Goal: Task Accomplishment & Management: Use online tool/utility

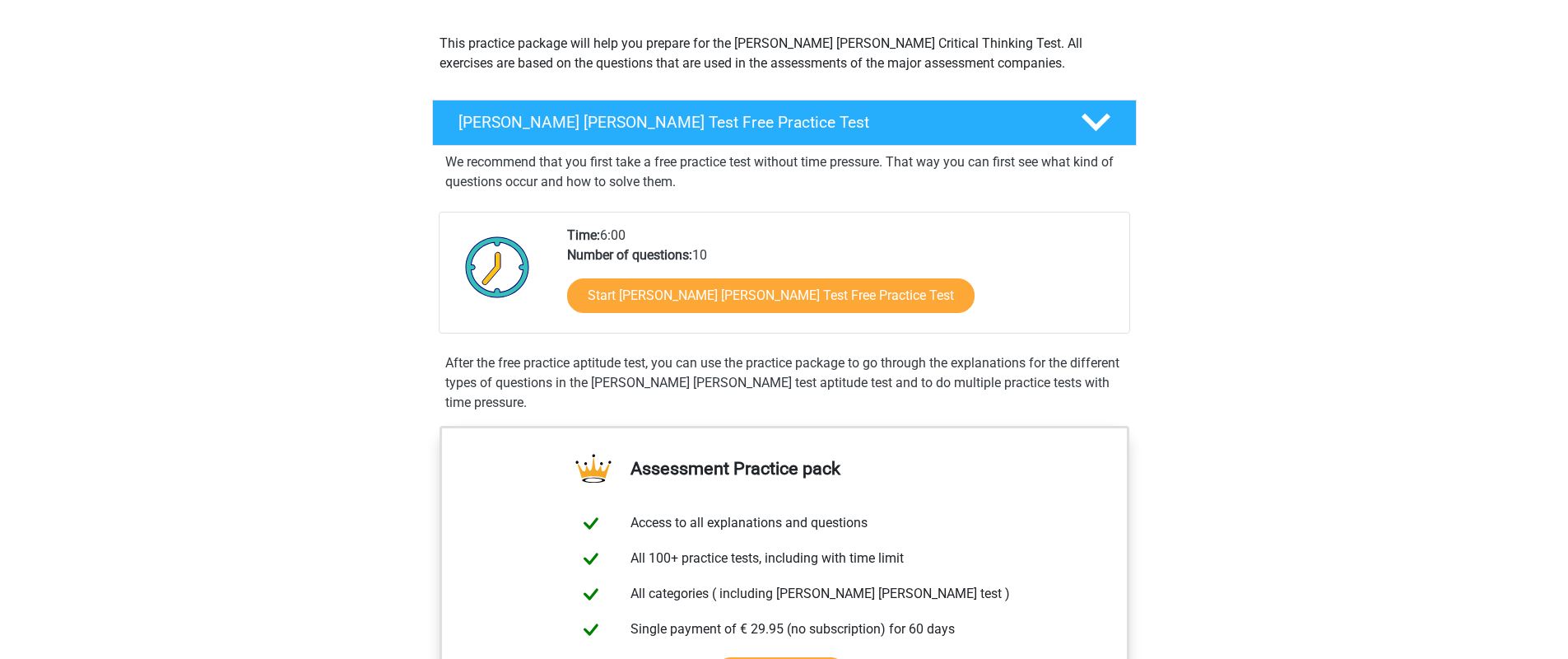
scroll to position [150, 0]
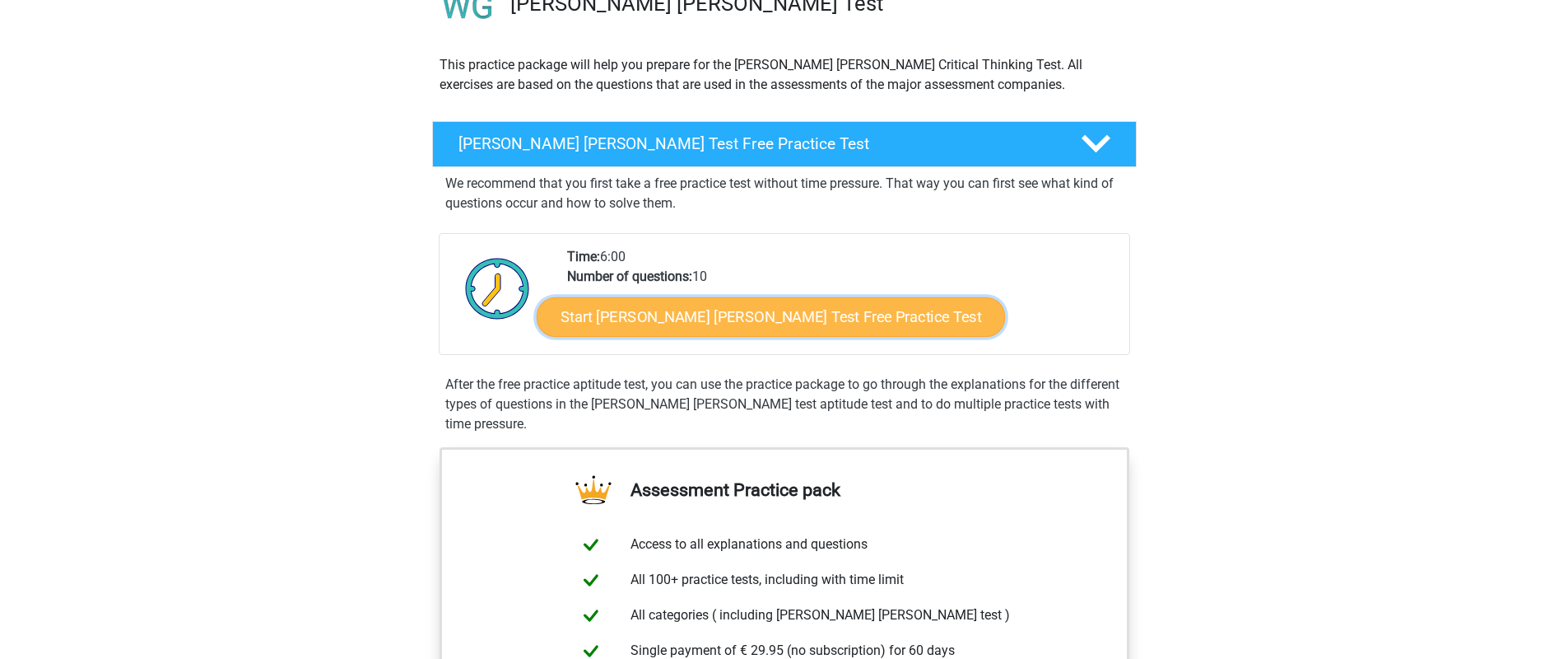
click at [766, 319] on link "Start Watson Glaser Test Free Practice Test" at bounding box center [770, 317] width 469 height 40
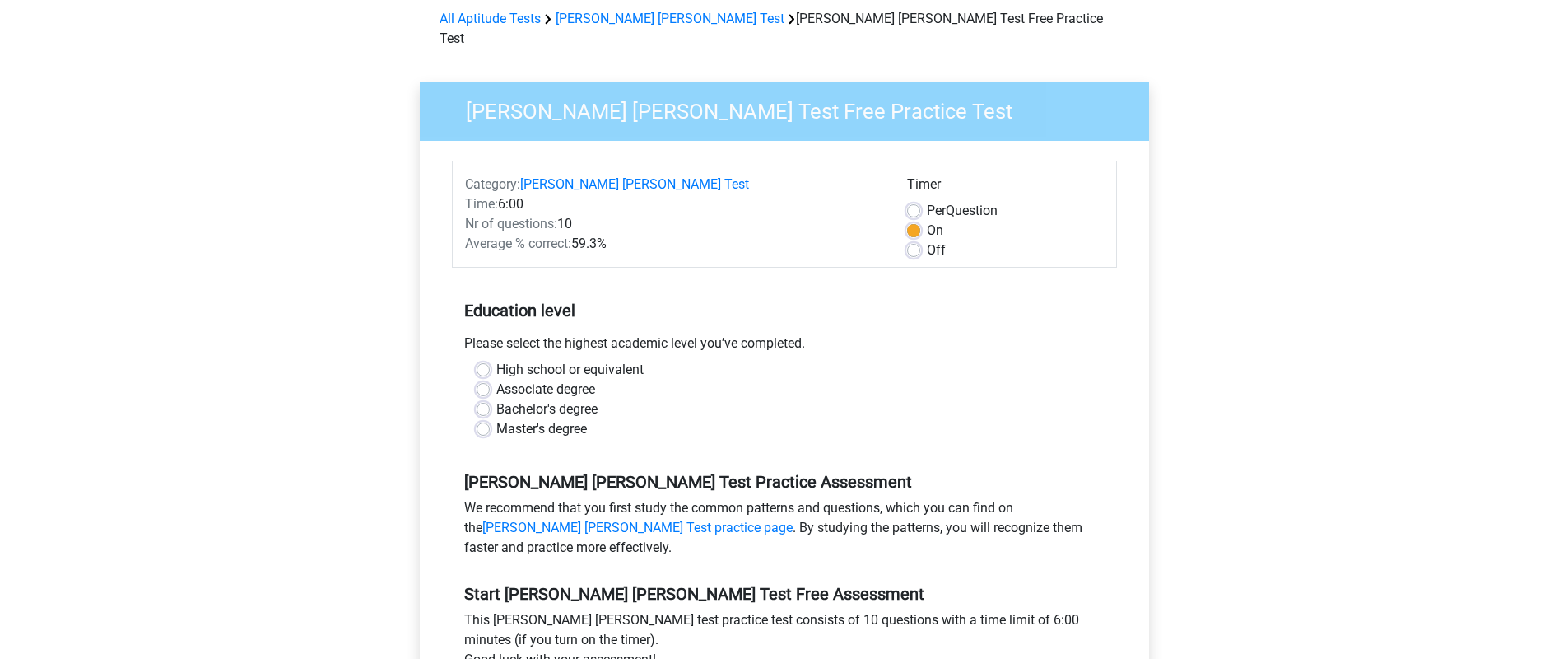
scroll to position [77, 0]
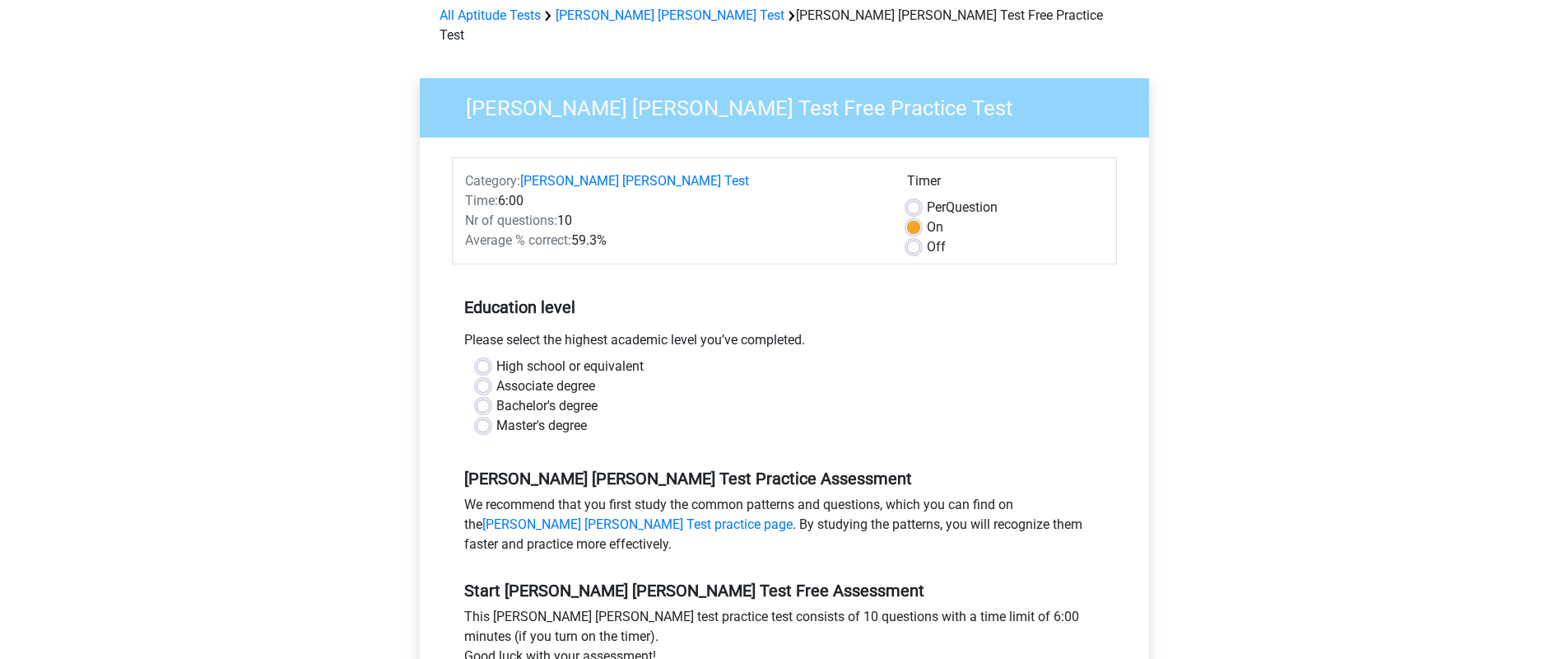
click at [496, 416] on label "Master's degree" at bounding box center [541, 426] width 91 height 19
click at [480, 416] on input "Master's degree" at bounding box center [483, 424] width 13 height 17
radio input "true"
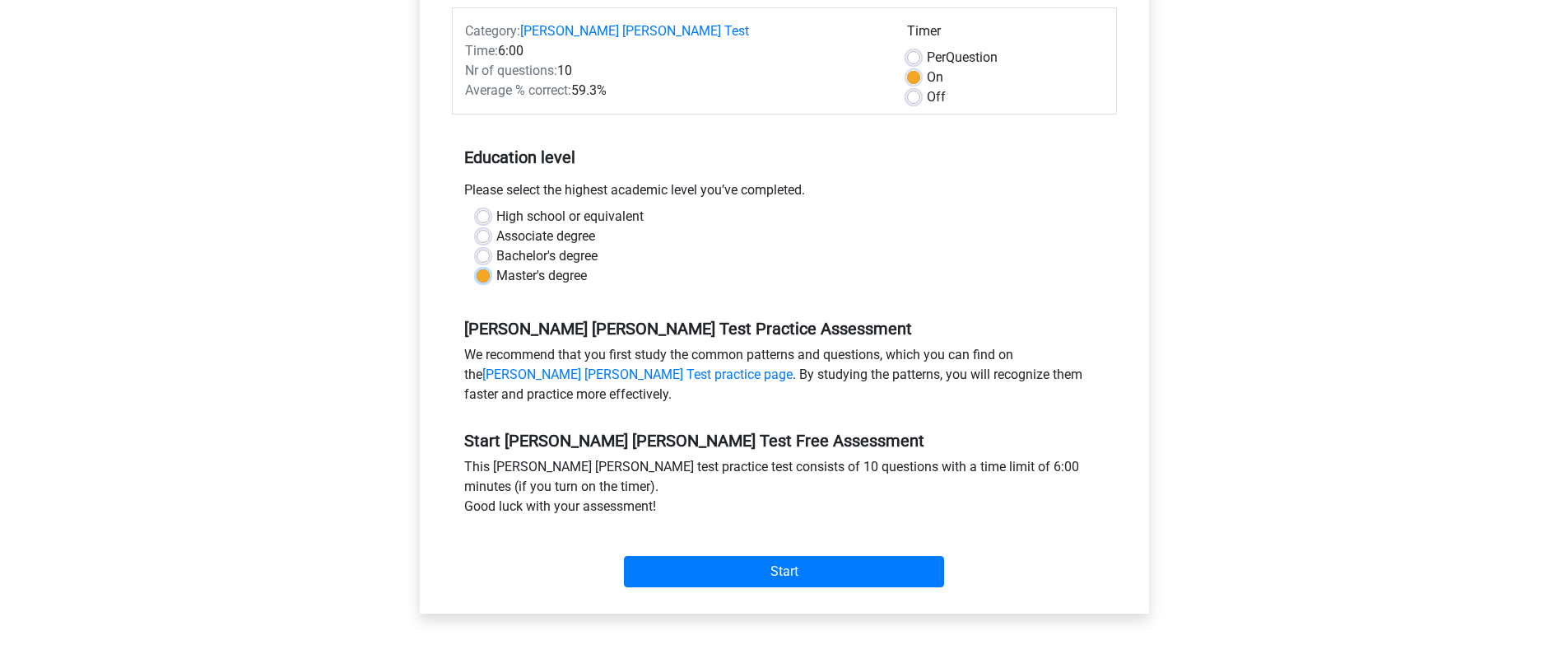
scroll to position [229, 0]
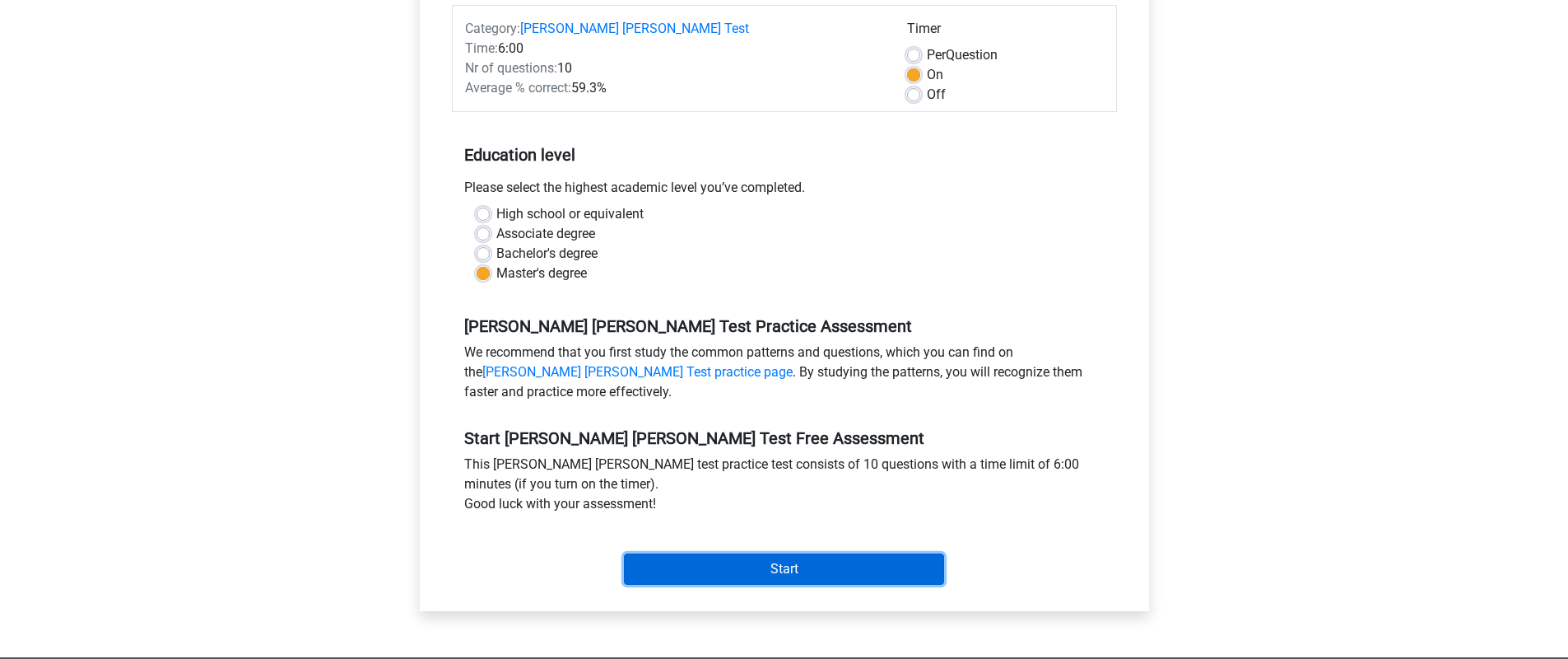
click at [779, 554] on input "Start" at bounding box center [784, 569] width 320 height 32
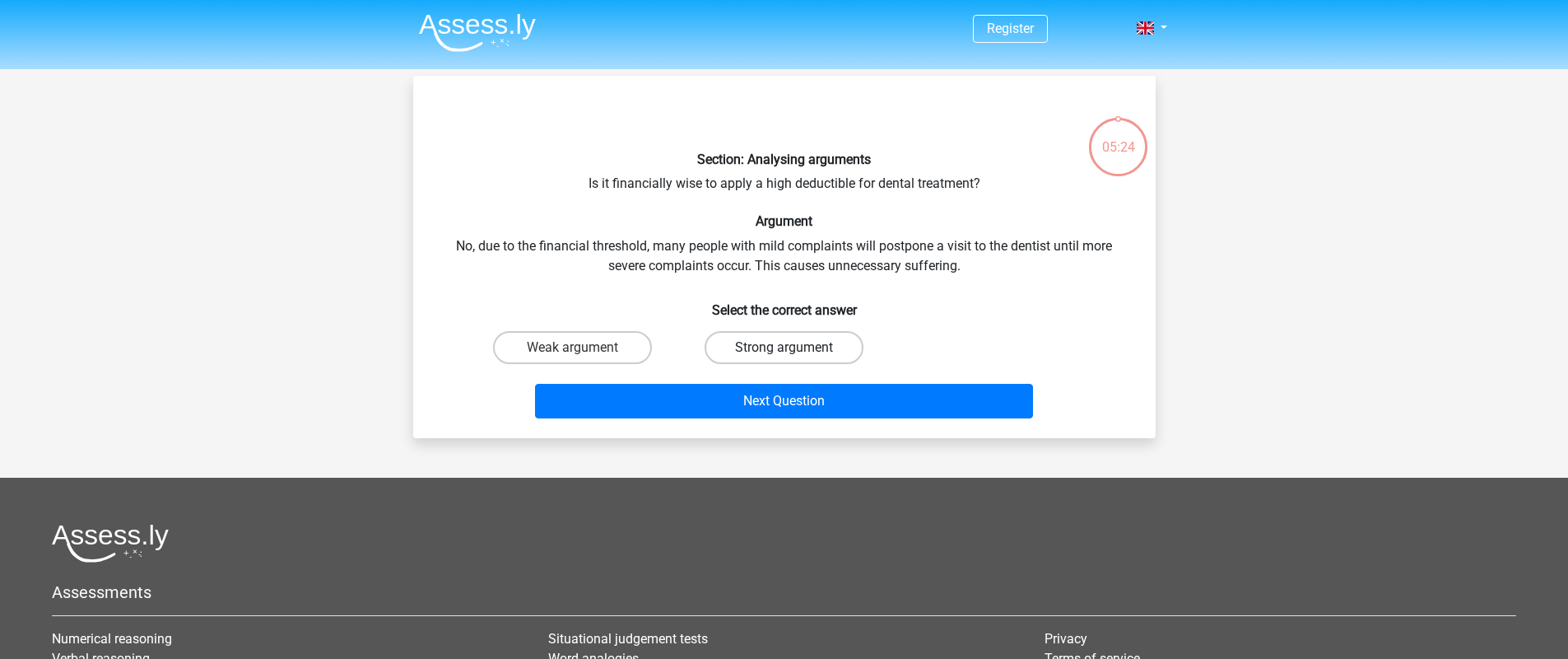
click at [773, 348] on label "Strong argument" at bounding box center [784, 347] width 159 height 33
click at [784, 348] on input "Strong argument" at bounding box center [789, 353] width 11 height 11
radio input "true"
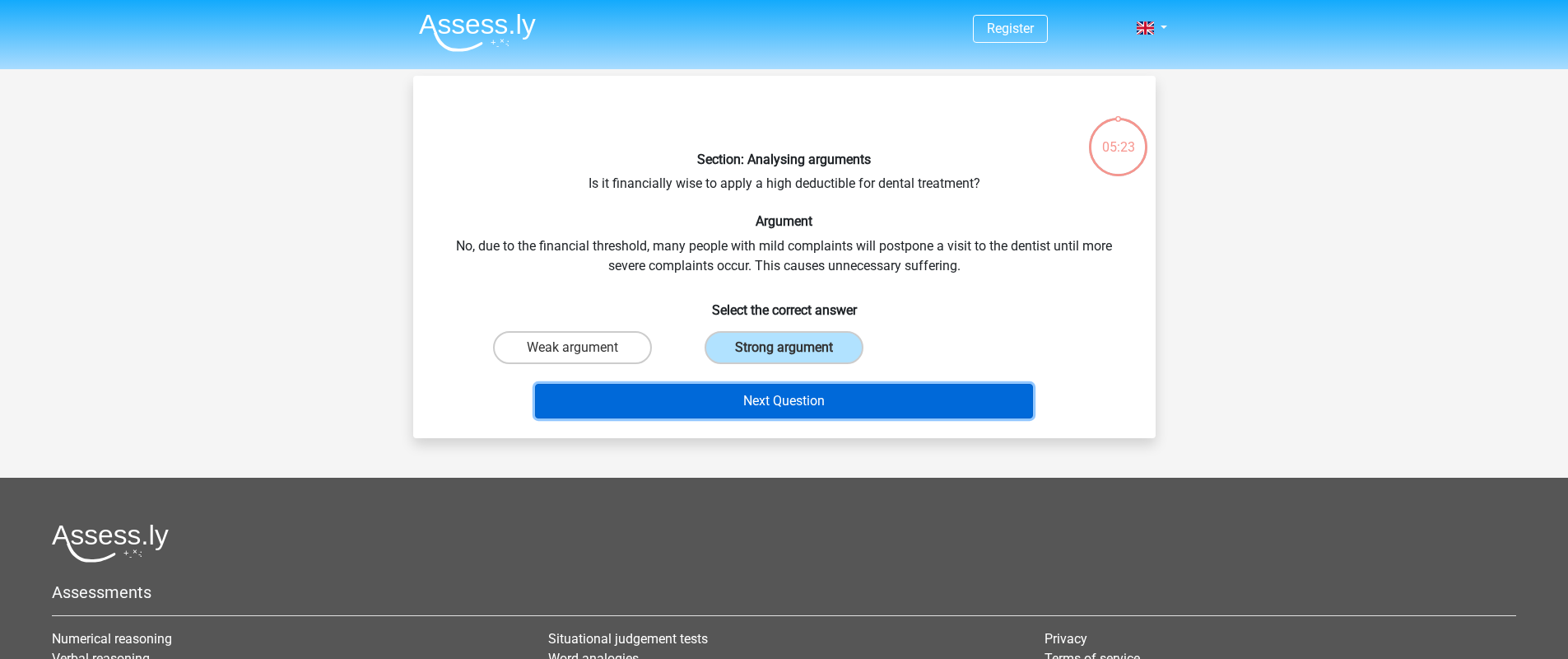
click at [756, 408] on button "Next Question" at bounding box center [784, 400] width 498 height 34
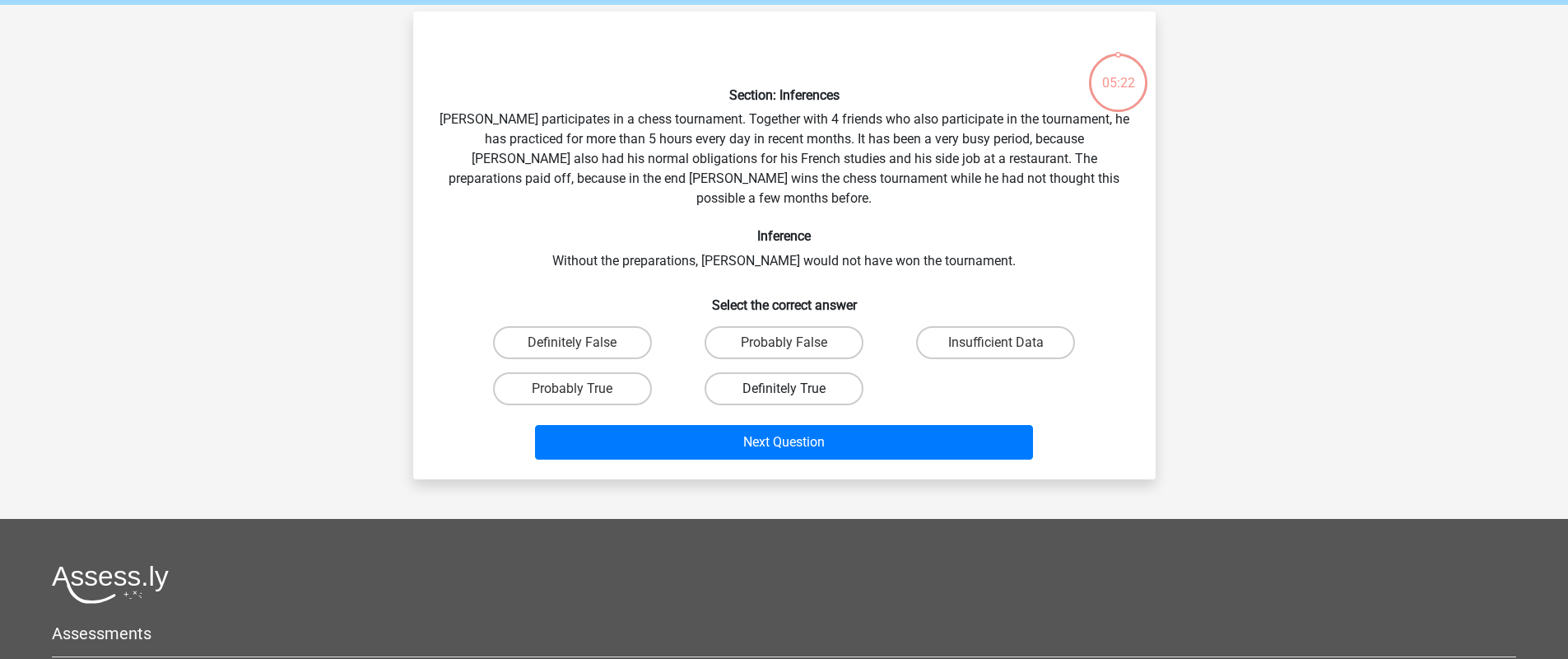
scroll to position [76, 0]
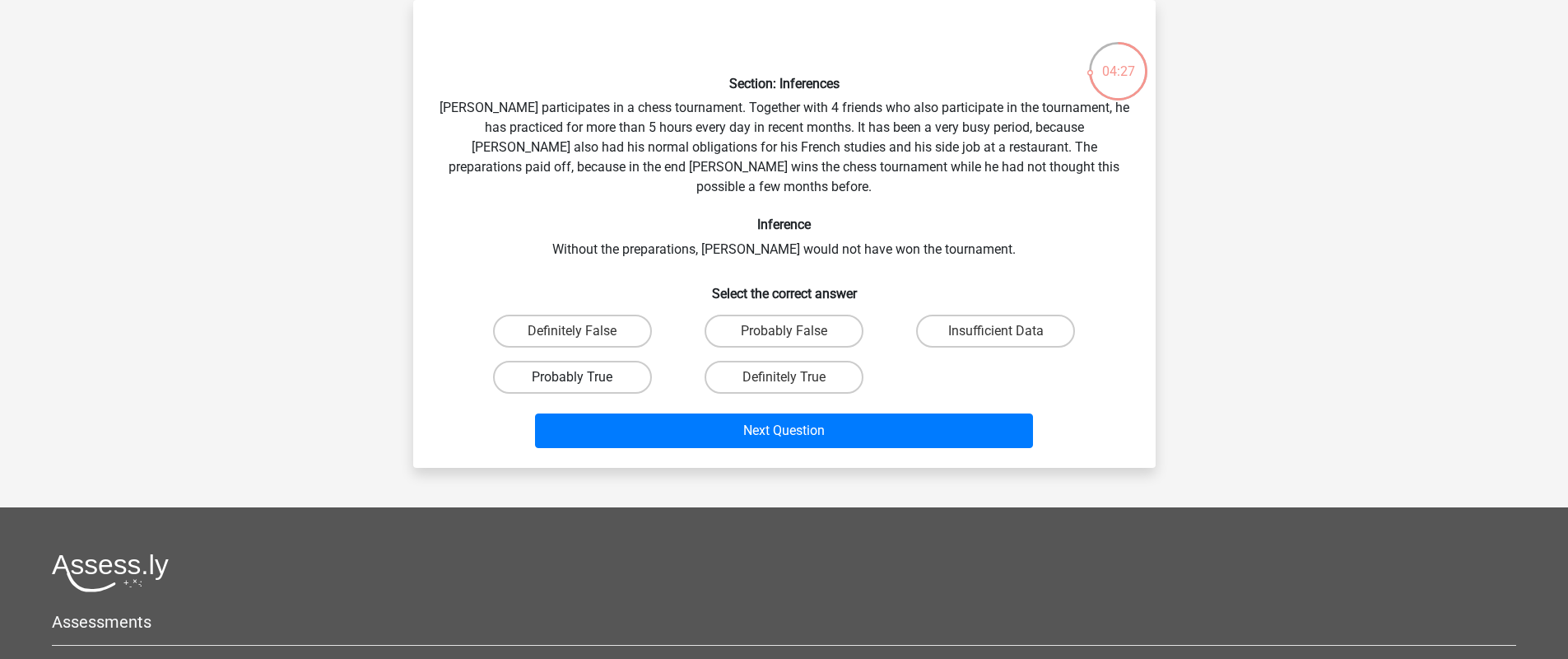
click at [615, 361] on label "Probably True" at bounding box center [573, 377] width 159 height 33
click at [583, 377] on input "Probably True" at bounding box center [577, 383] width 11 height 11
radio input "true"
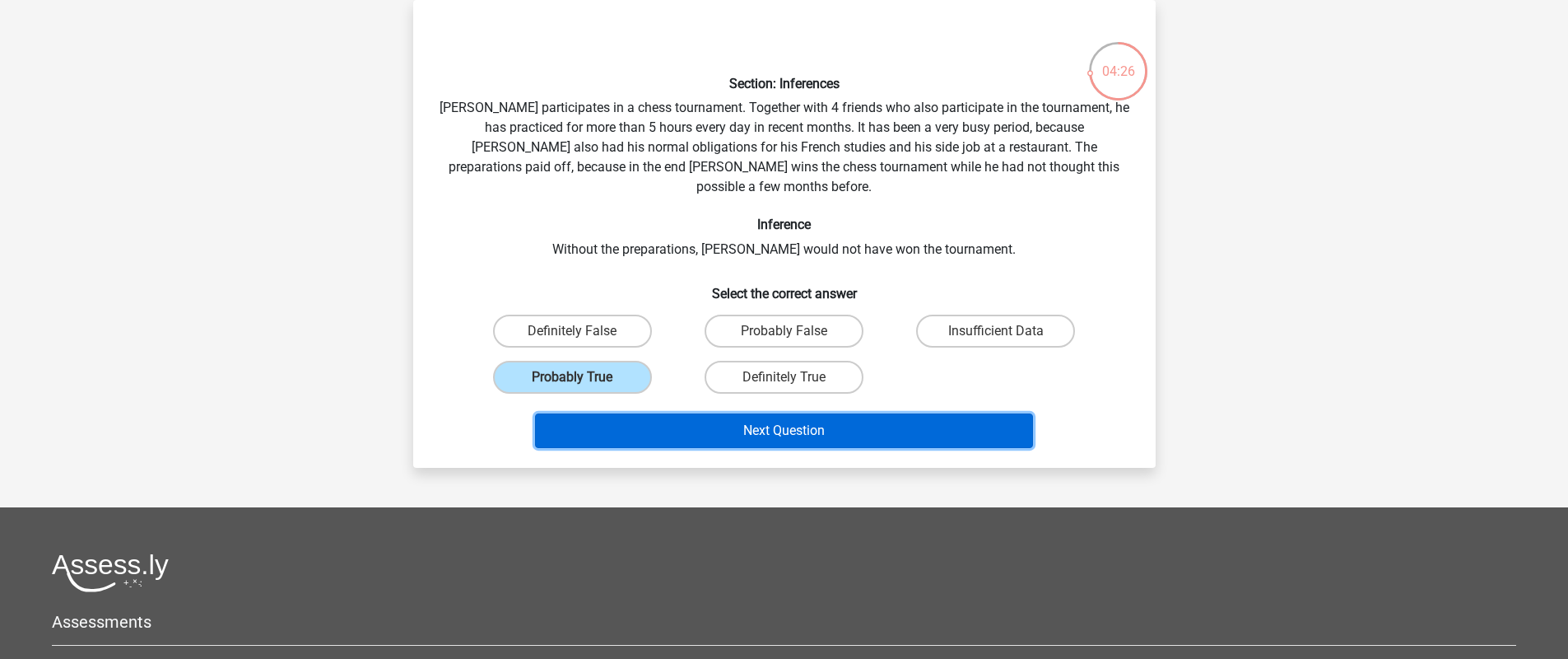
click at [660, 414] on button "Next Question" at bounding box center [784, 430] width 498 height 34
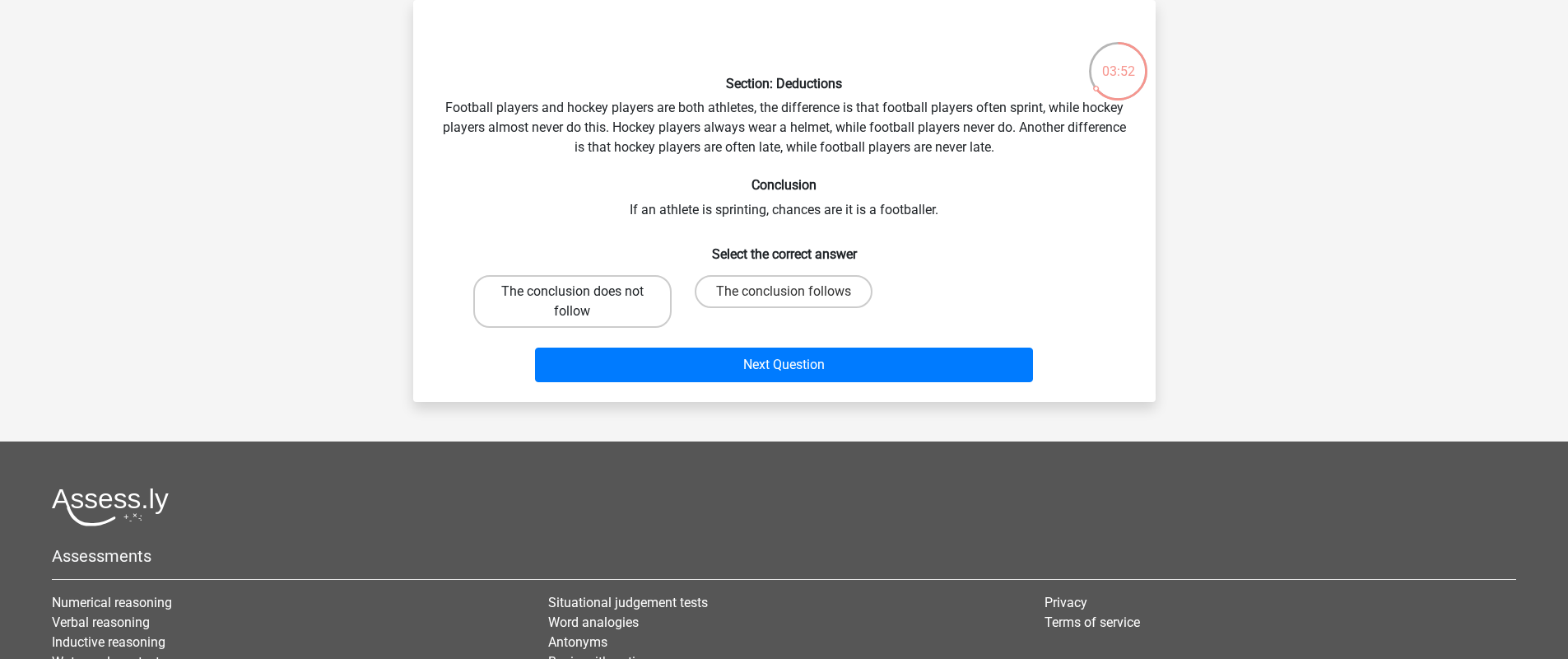
click at [624, 305] on label "The conclusion does not follow" at bounding box center [573, 302] width 199 height 53
click at [583, 302] on input "The conclusion does not follow" at bounding box center [577, 297] width 11 height 11
radio input "true"
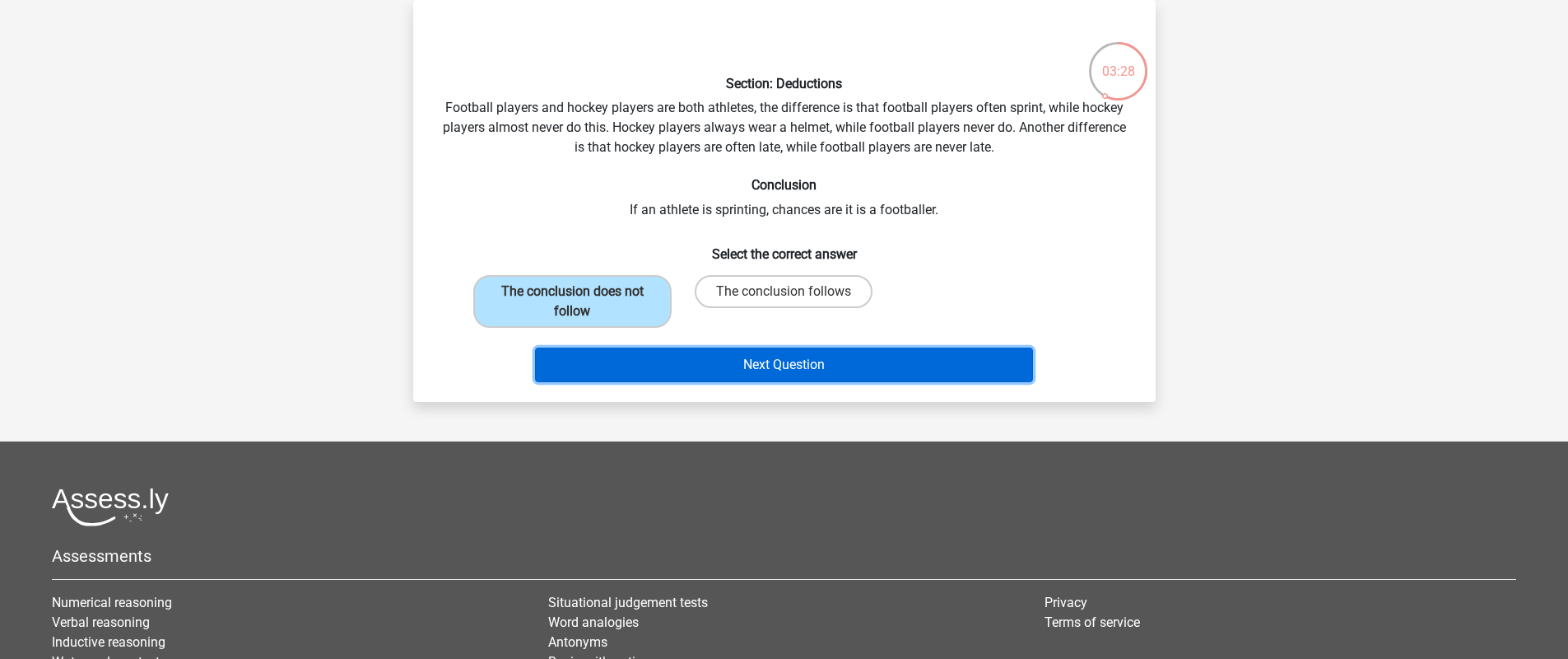
click at [649, 366] on button "Next Question" at bounding box center [784, 364] width 498 height 34
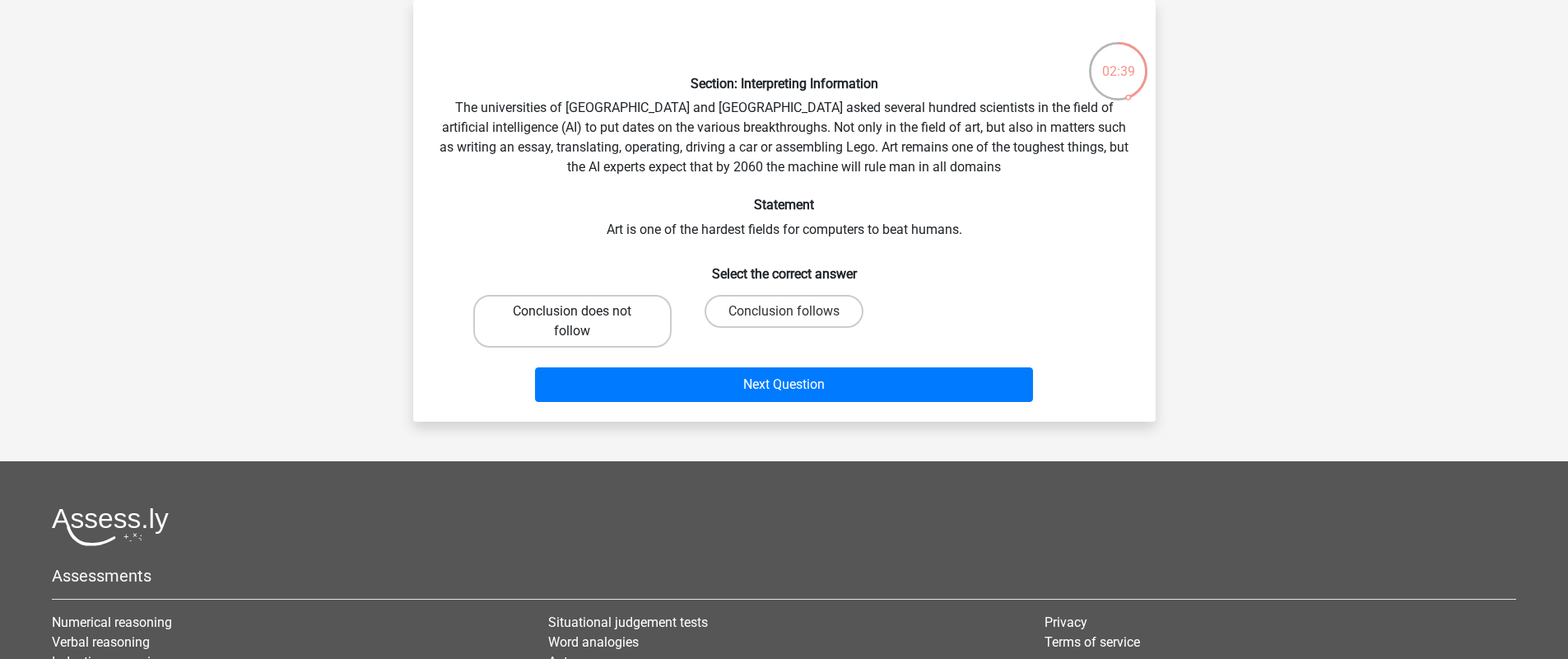
click at [662, 325] on label "Conclusion does not follow" at bounding box center [573, 321] width 199 height 53
click at [583, 322] on input "Conclusion does not follow" at bounding box center [577, 317] width 11 height 11
radio input "true"
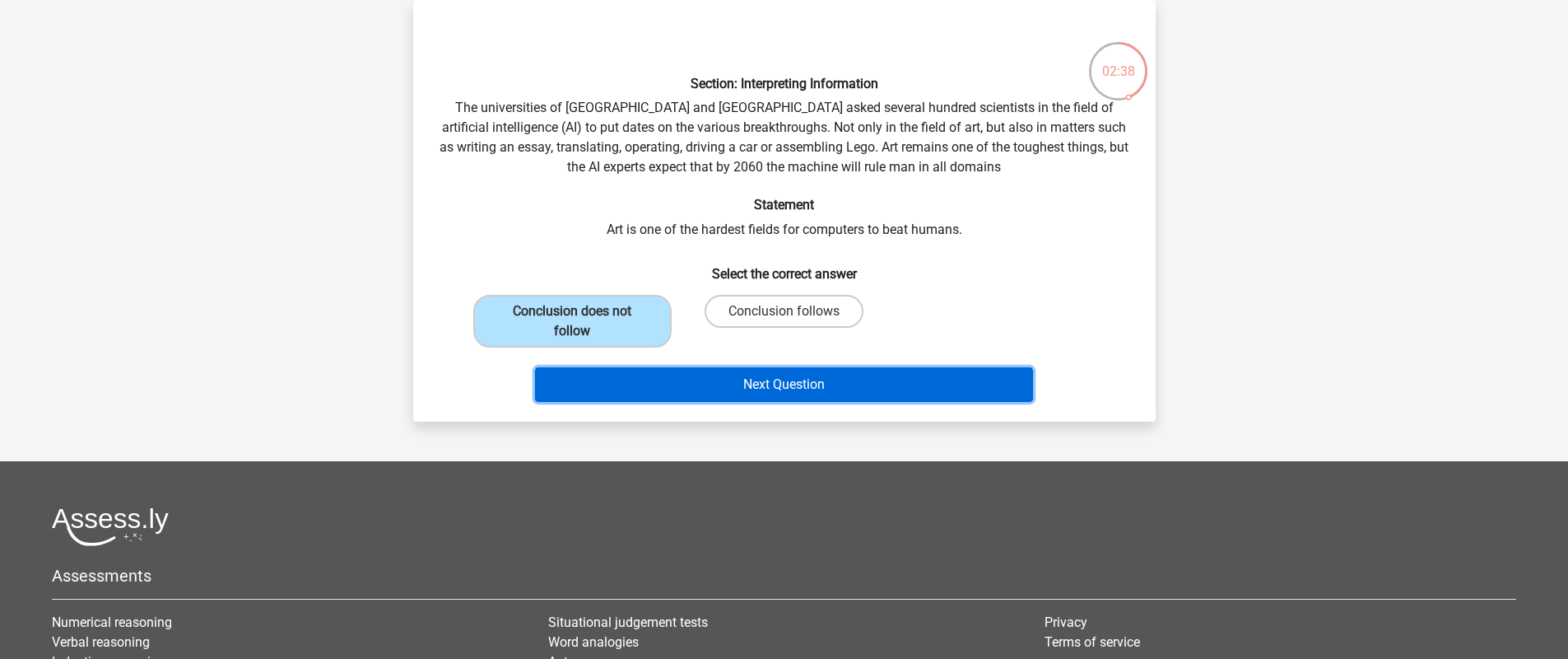
click at [689, 388] on button "Next Question" at bounding box center [784, 384] width 498 height 34
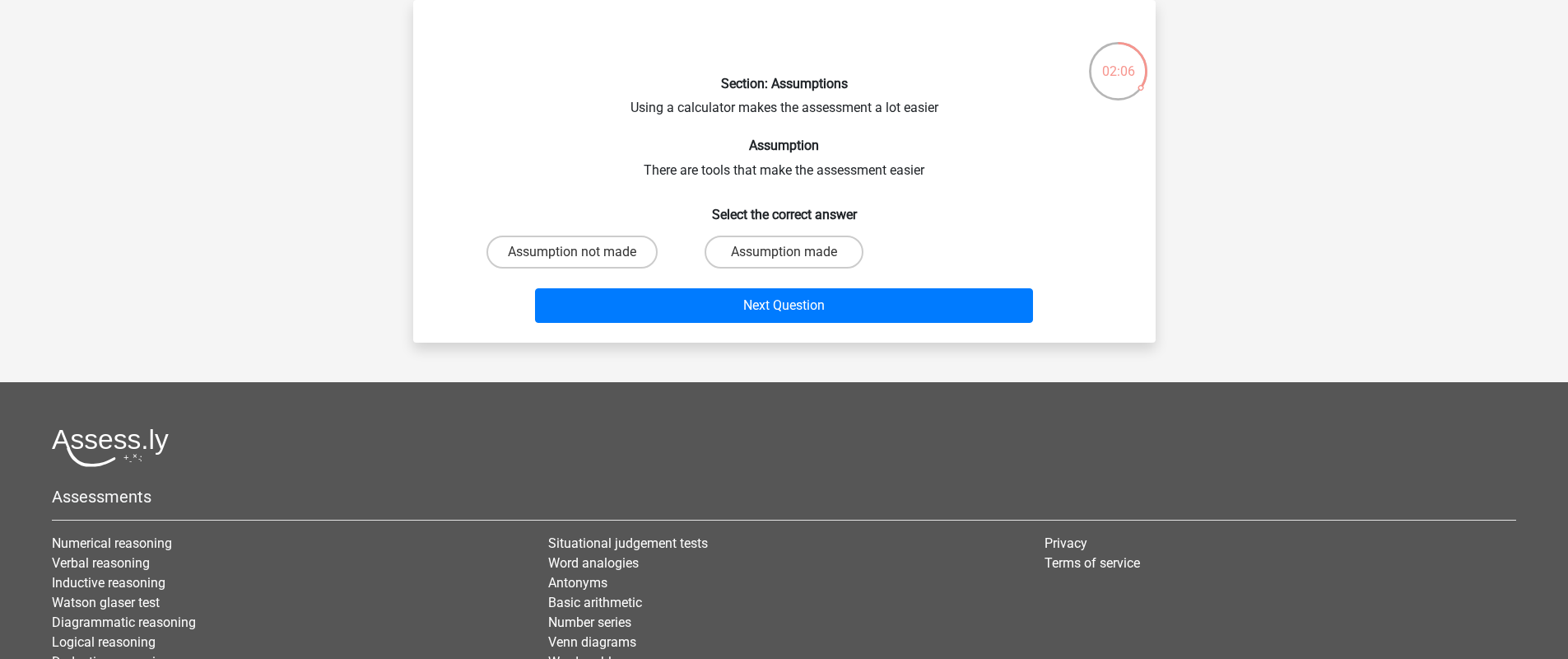
scroll to position [72, 0]
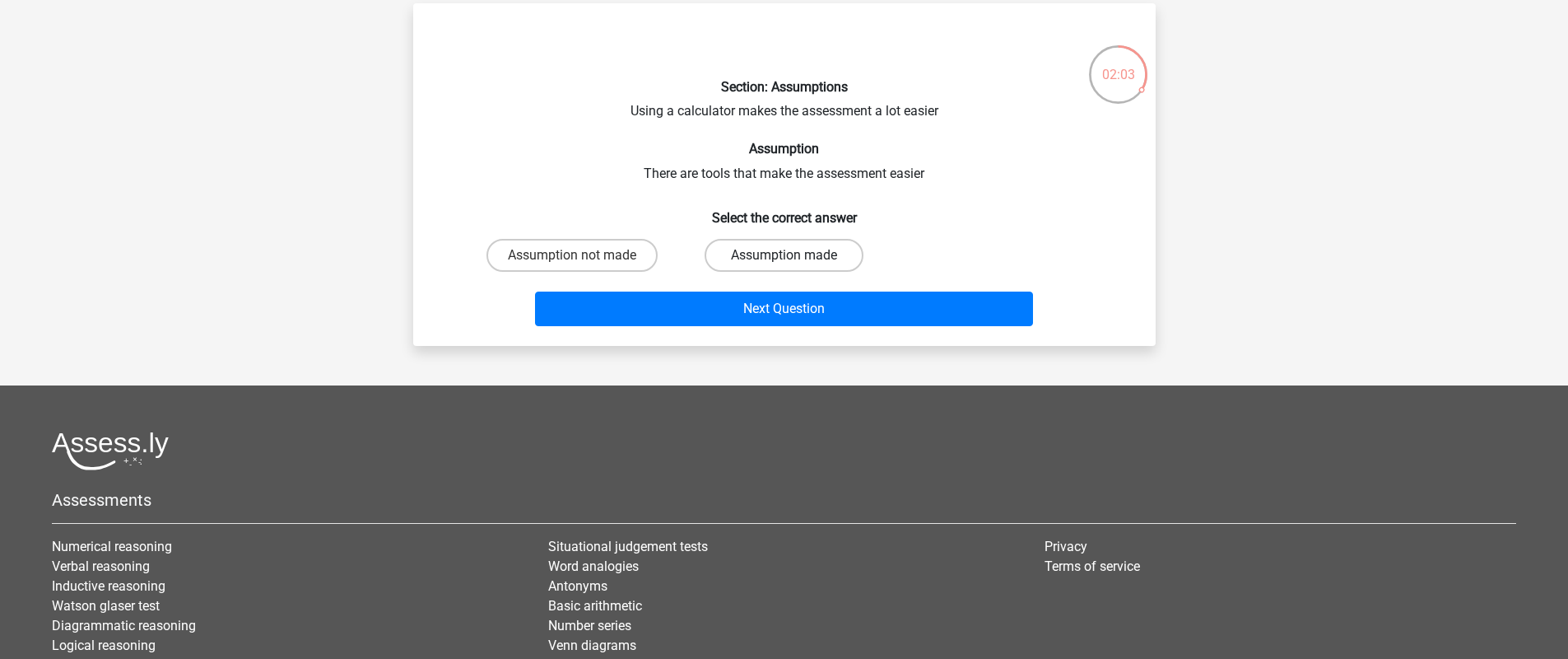
click at [813, 267] on label "Assumption made" at bounding box center [784, 254] width 159 height 33
click at [794, 266] on input "Assumption made" at bounding box center [789, 260] width 11 height 11
radio input "true"
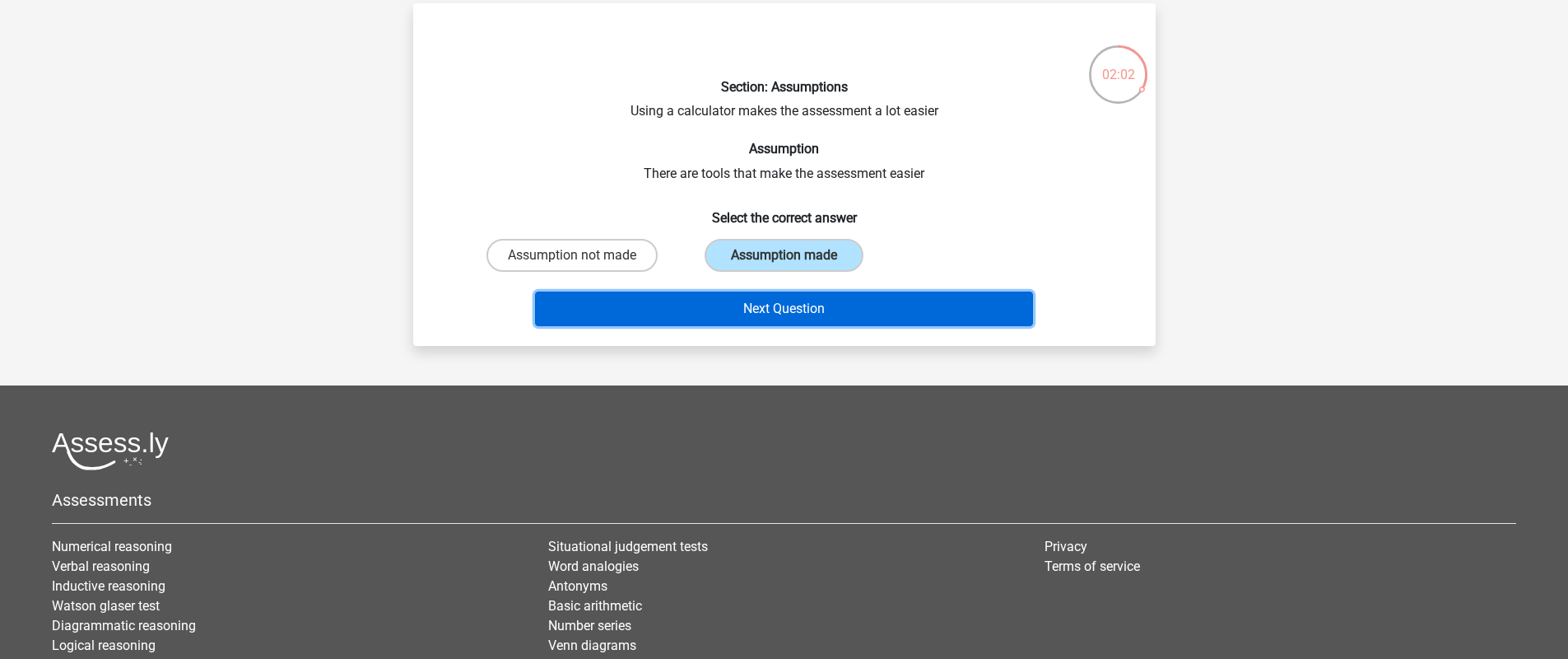
click at [799, 302] on button "Next Question" at bounding box center [784, 308] width 498 height 34
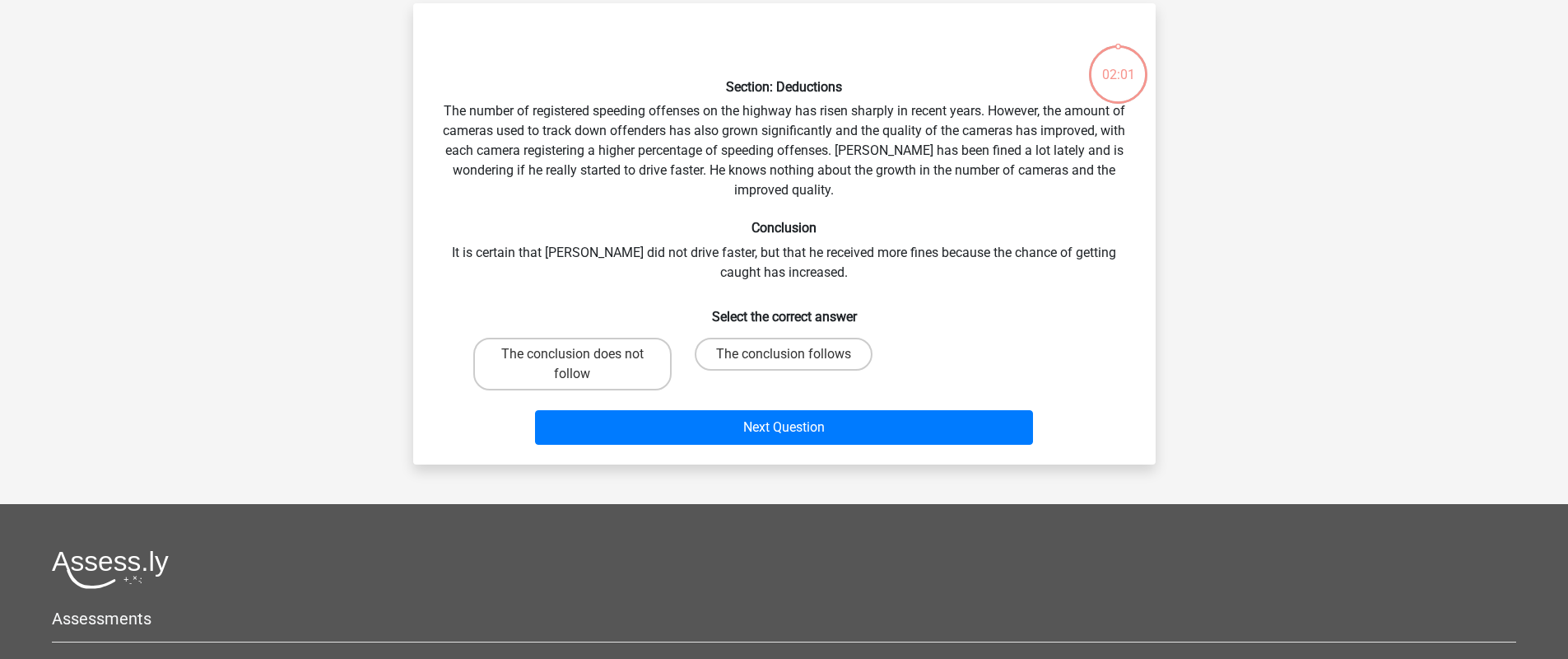
scroll to position [76, 0]
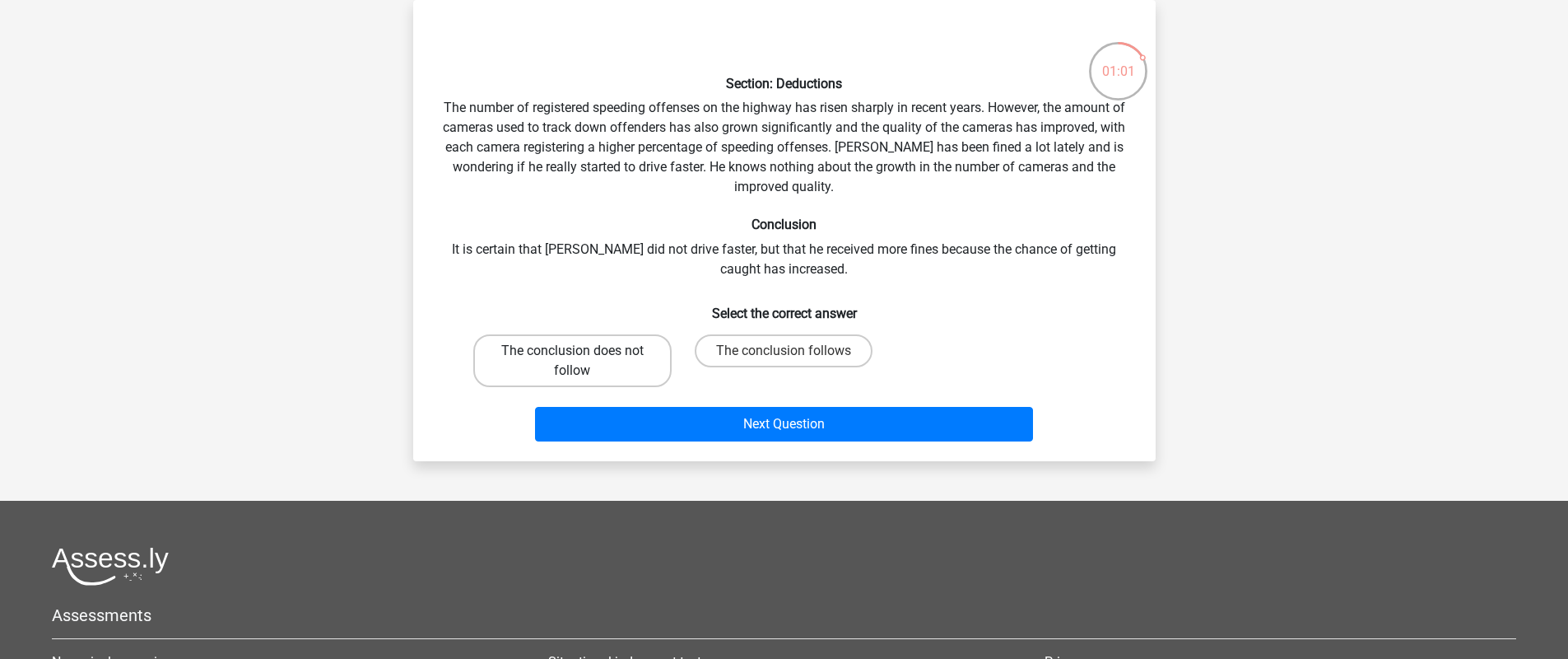
click at [645, 352] on label "The conclusion does not follow" at bounding box center [573, 361] width 199 height 53
click at [583, 352] on input "The conclusion does not follow" at bounding box center [577, 356] width 11 height 11
radio input "true"
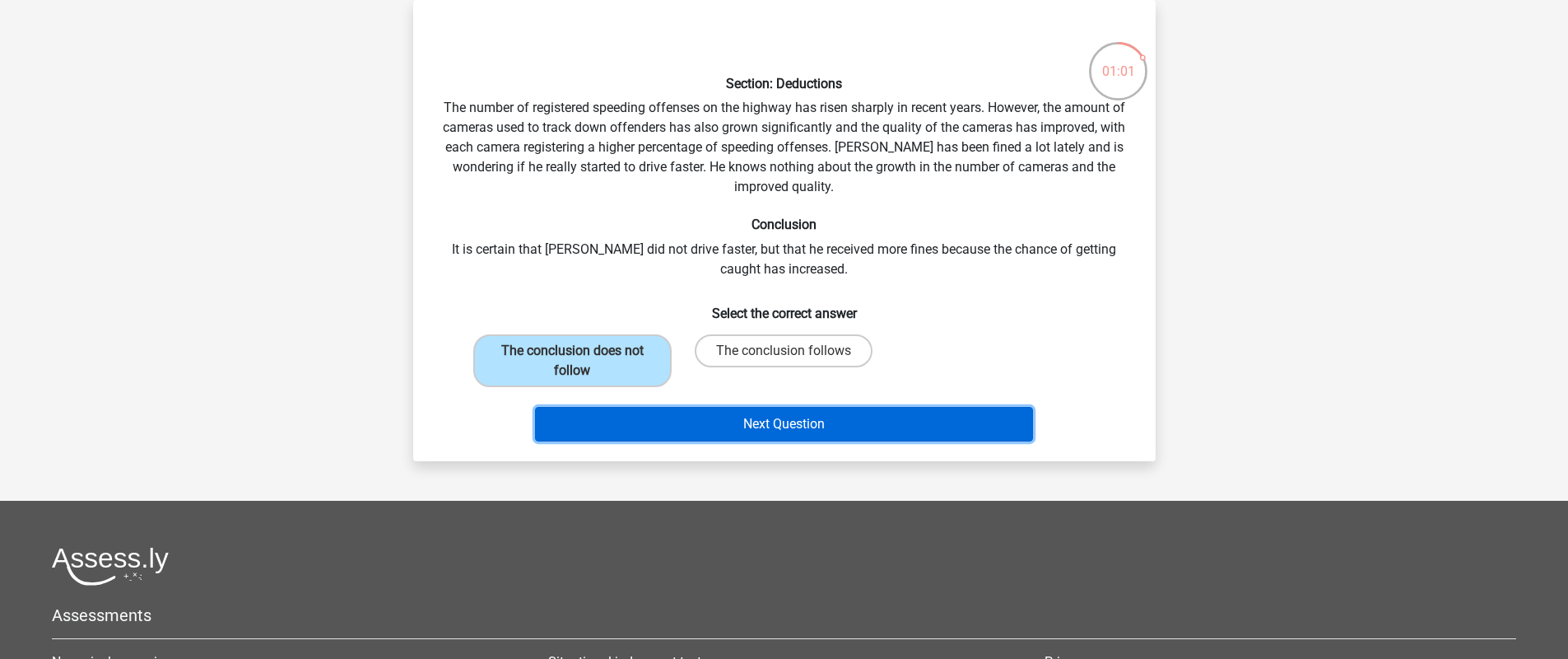
click at [628, 421] on button "Next Question" at bounding box center [784, 423] width 498 height 34
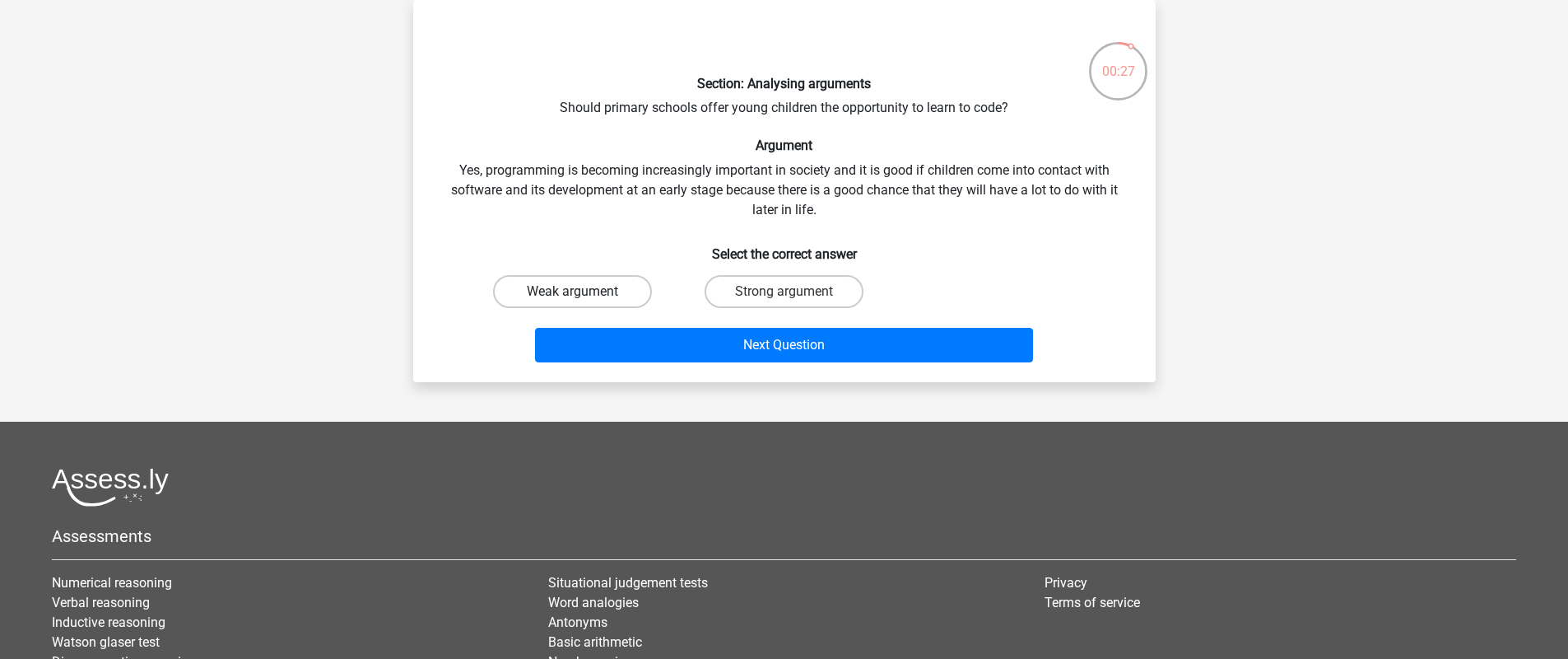
click at [629, 296] on label "Weak argument" at bounding box center [573, 291] width 159 height 33
click at [583, 296] on input "Weak argument" at bounding box center [577, 297] width 11 height 11
radio input "true"
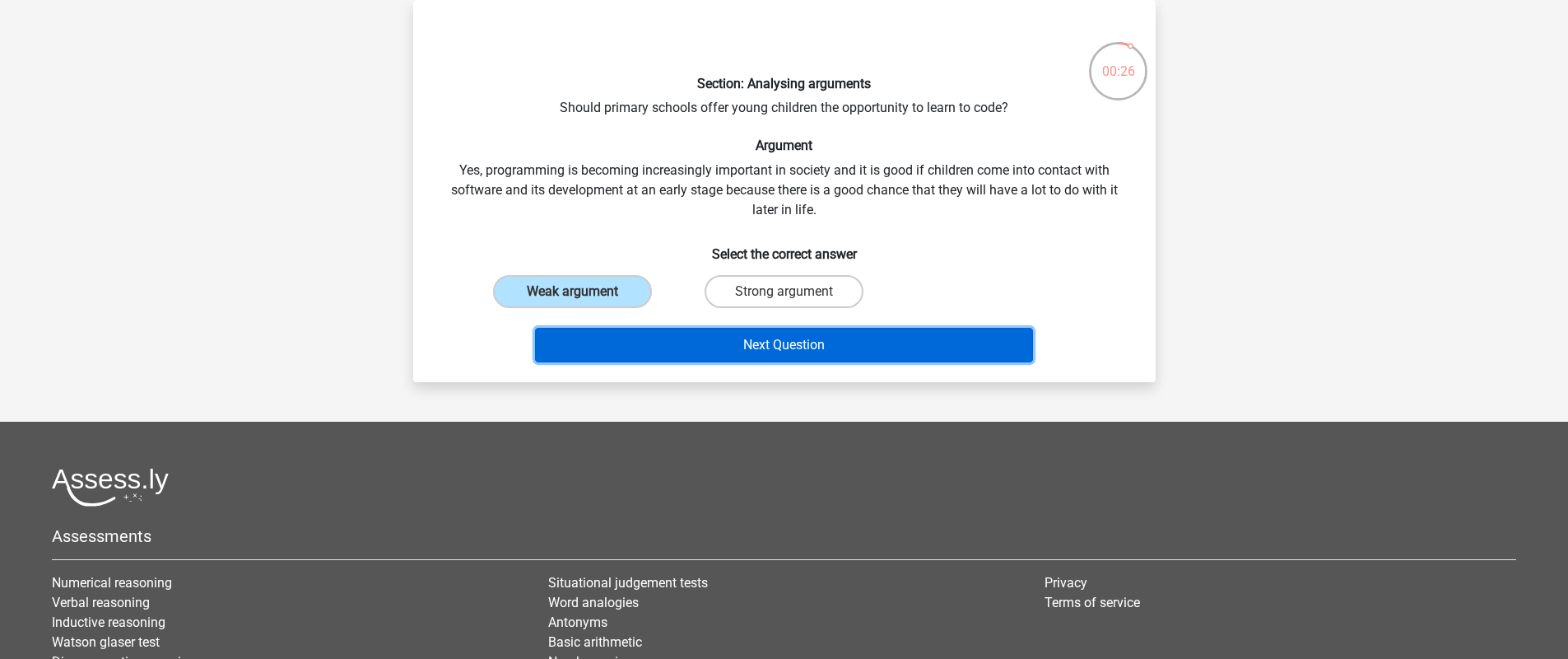
click at [667, 346] on button "Next Question" at bounding box center [784, 344] width 498 height 34
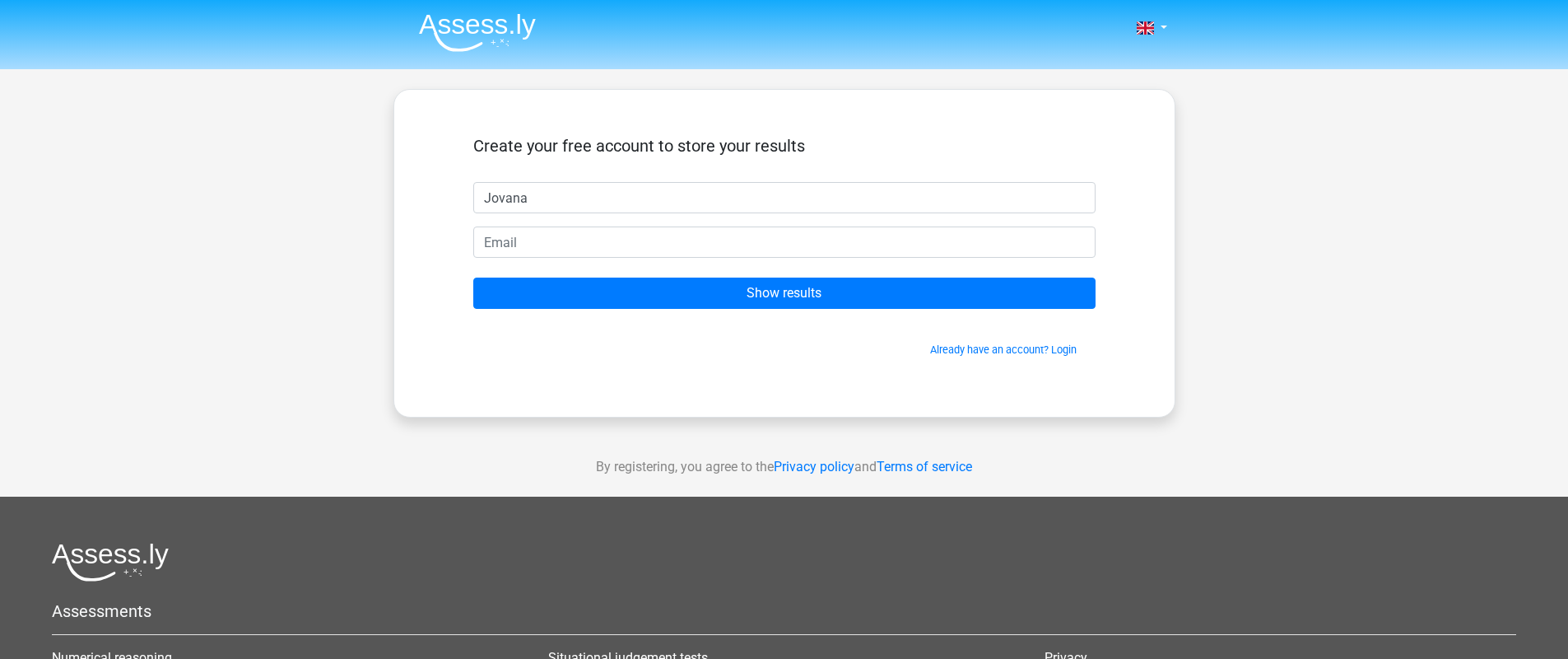
type input "Jovana"
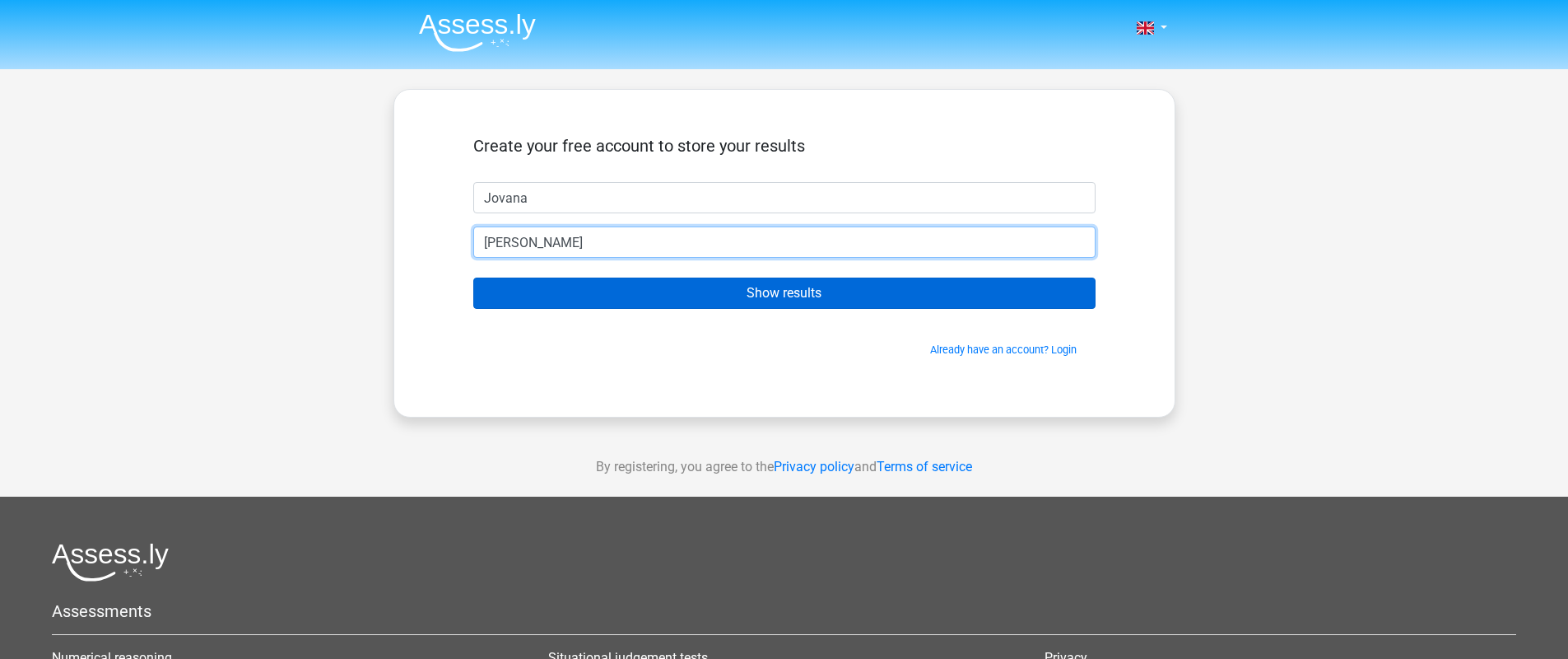
type input "[PERSON_NAME][EMAIL_ADDRESS][PERSON_NAME][DOMAIN_NAME]"
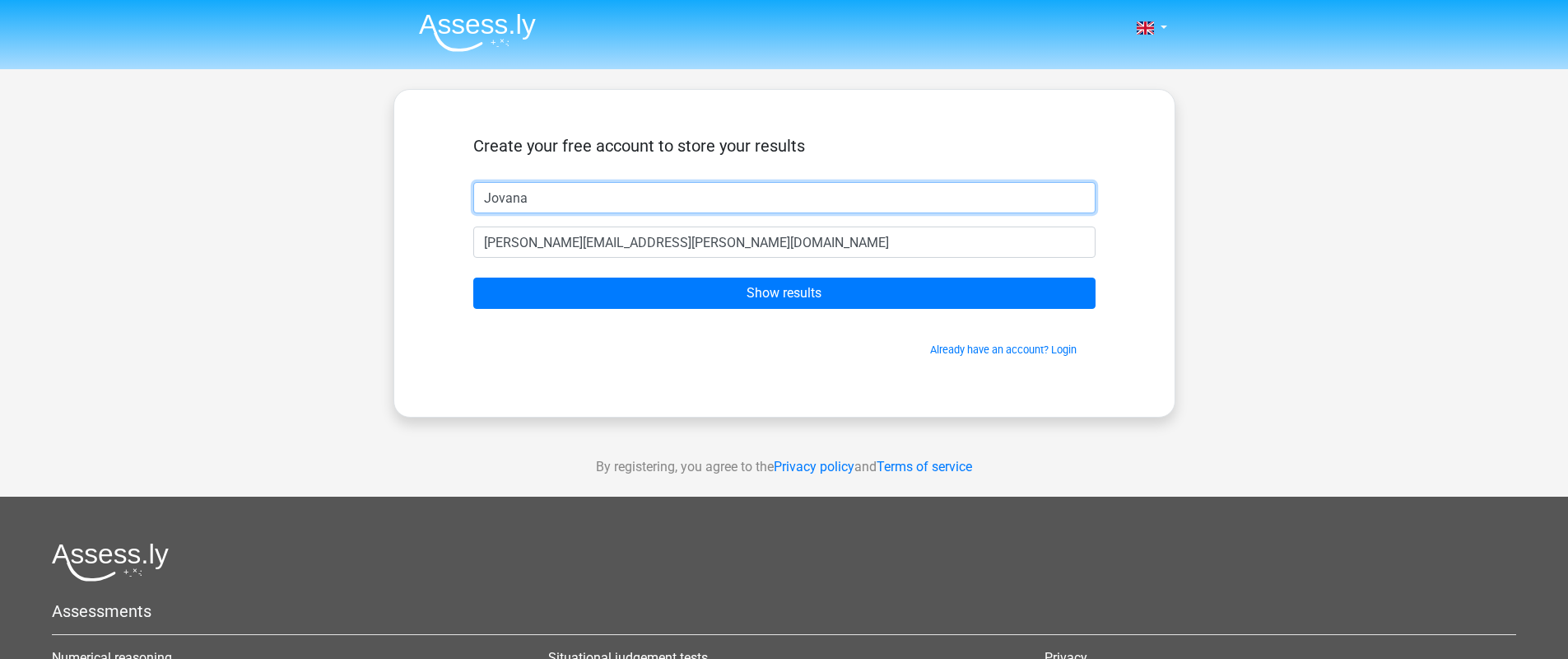
click at [609, 203] on input "Jovana" at bounding box center [784, 198] width 623 height 32
type input "J"
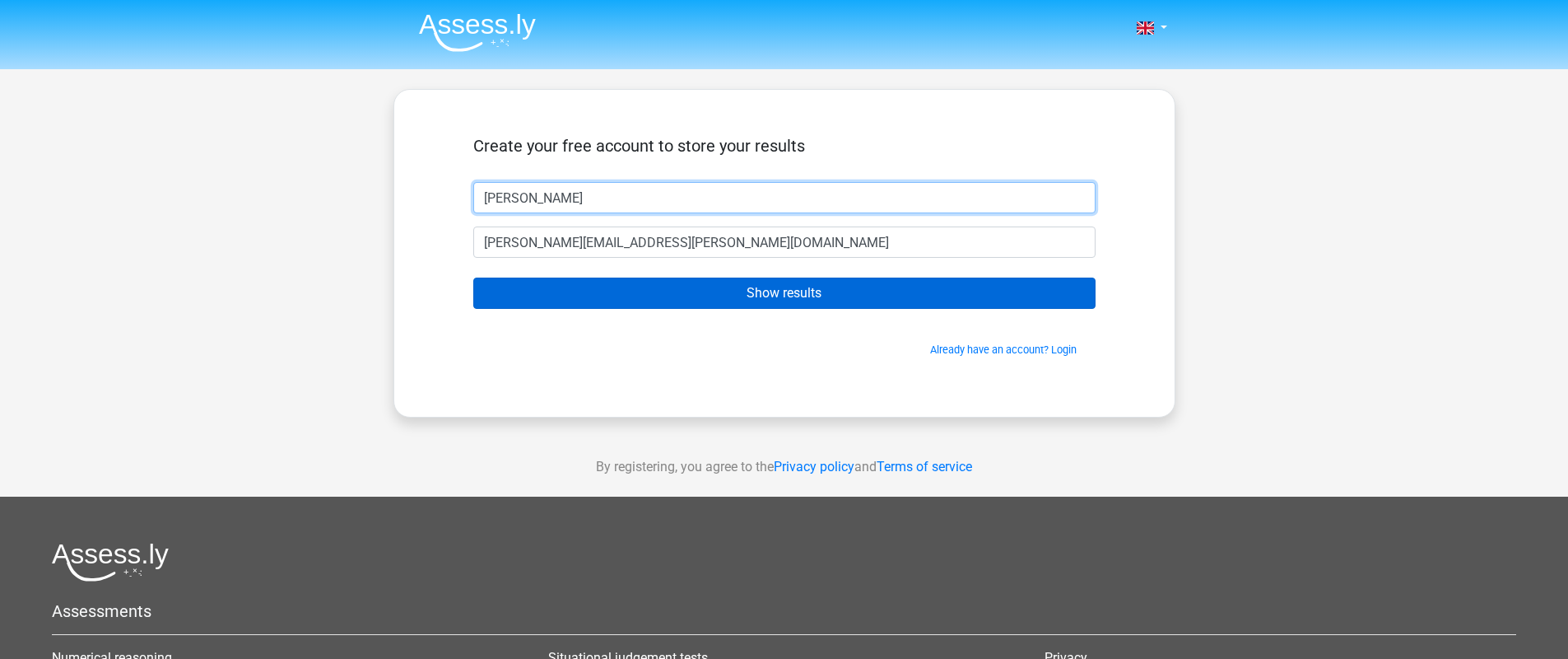
type input "[PERSON_NAME]"
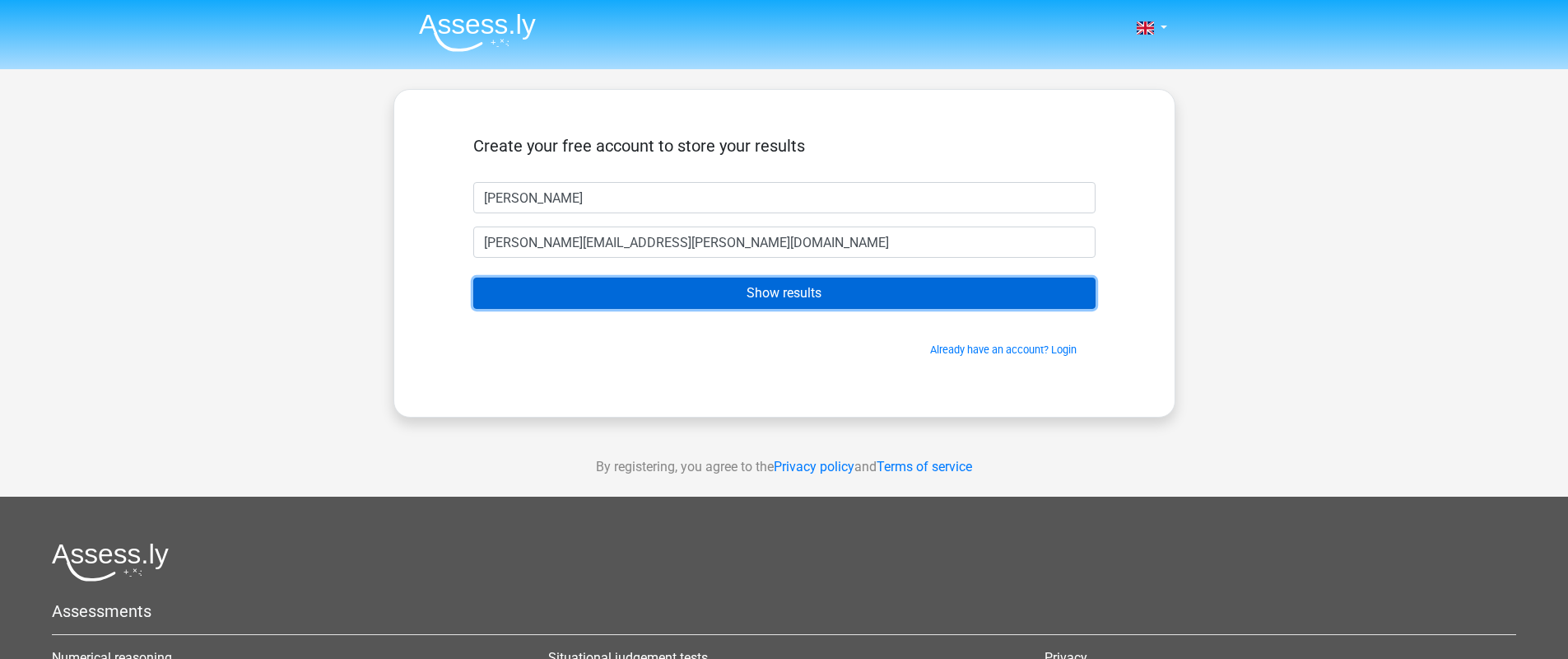
click at [811, 288] on input "Show results" at bounding box center [784, 293] width 623 height 32
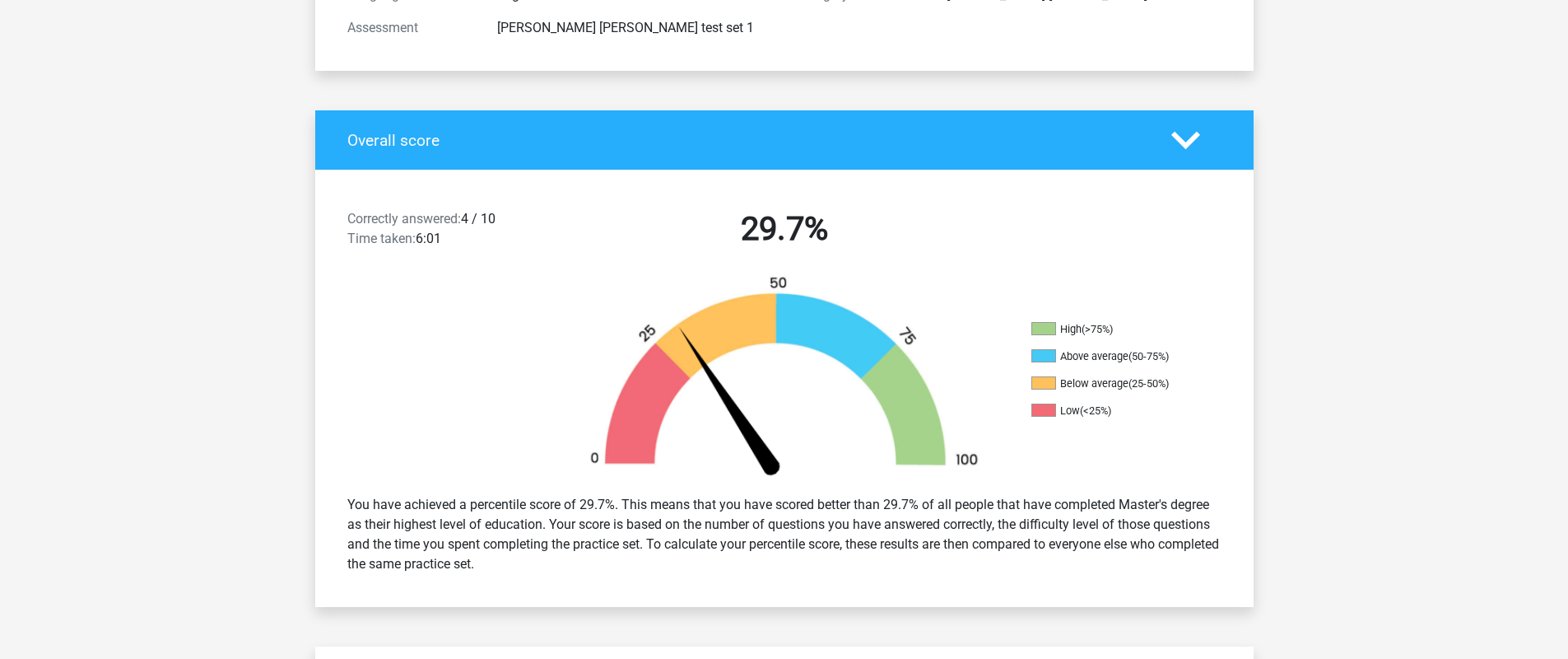
scroll to position [252, 0]
